Goal: Find specific page/section: Find specific page/section

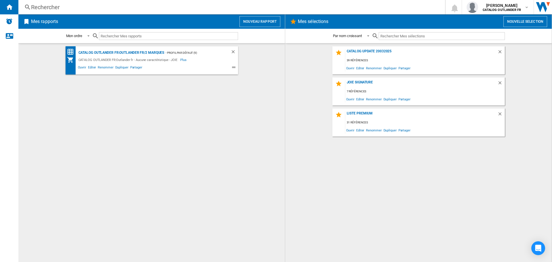
click at [99, 57] on div "CATALOG OUTLANDER FR:Outlander fr - Aucune caractéristique - JOIE" at bounding box center [128, 59] width 103 height 7
click at [101, 54] on div "CATALOG OUTLANDER FR:Outlander fr/2 marques" at bounding box center [120, 52] width 87 height 7
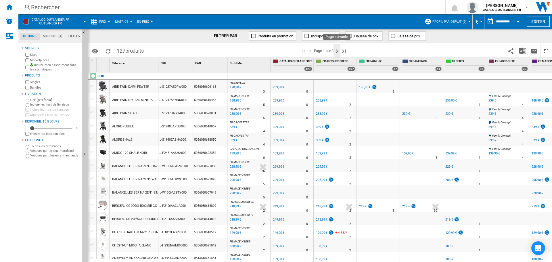
click at [337, 52] on ng-md-icon "Page suivante" at bounding box center [336, 51] width 7 height 7
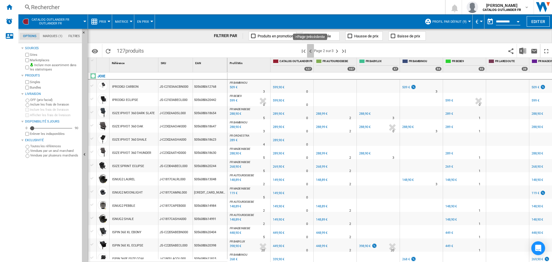
click at [312, 51] on ng-md-icon ">Page précédente" at bounding box center [310, 51] width 7 height 7
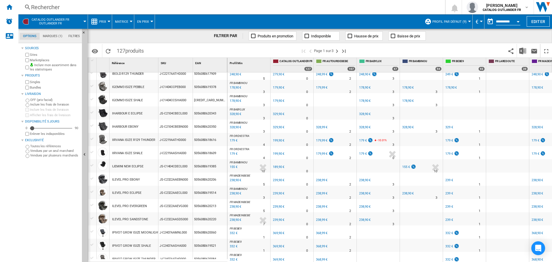
scroll to position [336, 0]
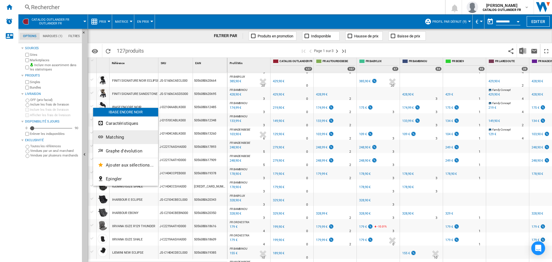
click at [113, 137] on span "Matching" at bounding box center [115, 136] width 18 height 5
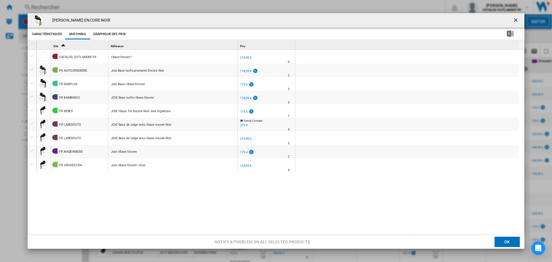
click at [512, 19] on ng-md-icon "getI18NText('BUTTONS.CLOSE_DIALOG')" at bounding box center [515, 20] width 7 height 7
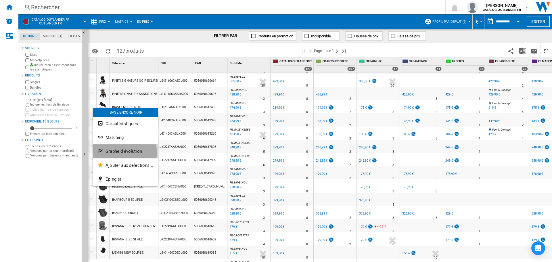
click at [113, 152] on span "Graphe d'évolution" at bounding box center [123, 151] width 36 height 5
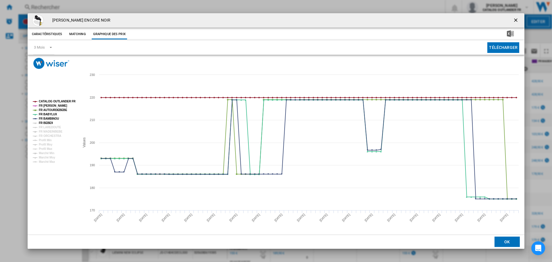
click at [43, 122] on tspan "FR BEBE9" at bounding box center [46, 122] width 14 height 3
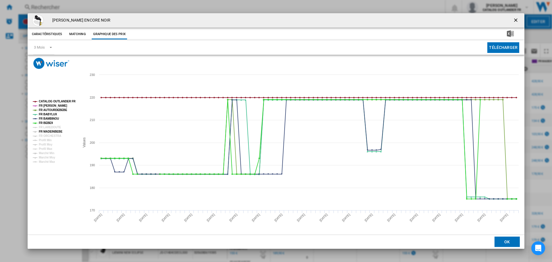
click at [48, 131] on tspan "FR MADEINBEBE" at bounding box center [51, 131] width 24 height 3
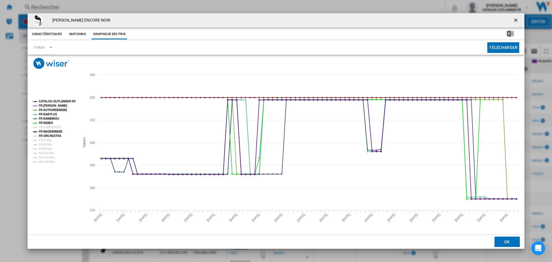
click at [51, 135] on tspan "FR ORCHESTRA" at bounding box center [50, 135] width 22 height 3
